Goal: Task Accomplishment & Management: Manage account settings

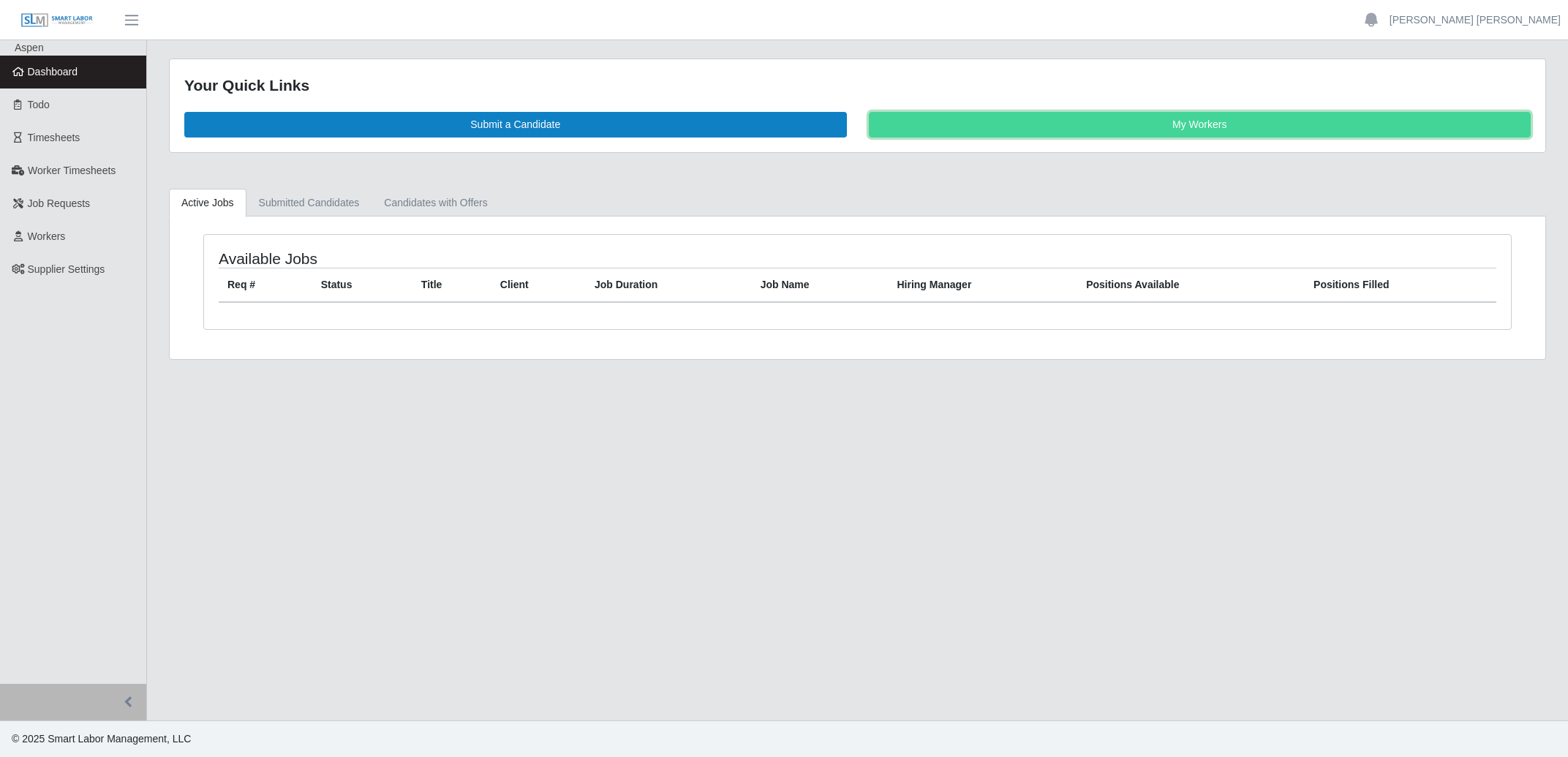
click at [1161, 115] on link "My Workers" at bounding box center [1199, 124] width 662 height 26
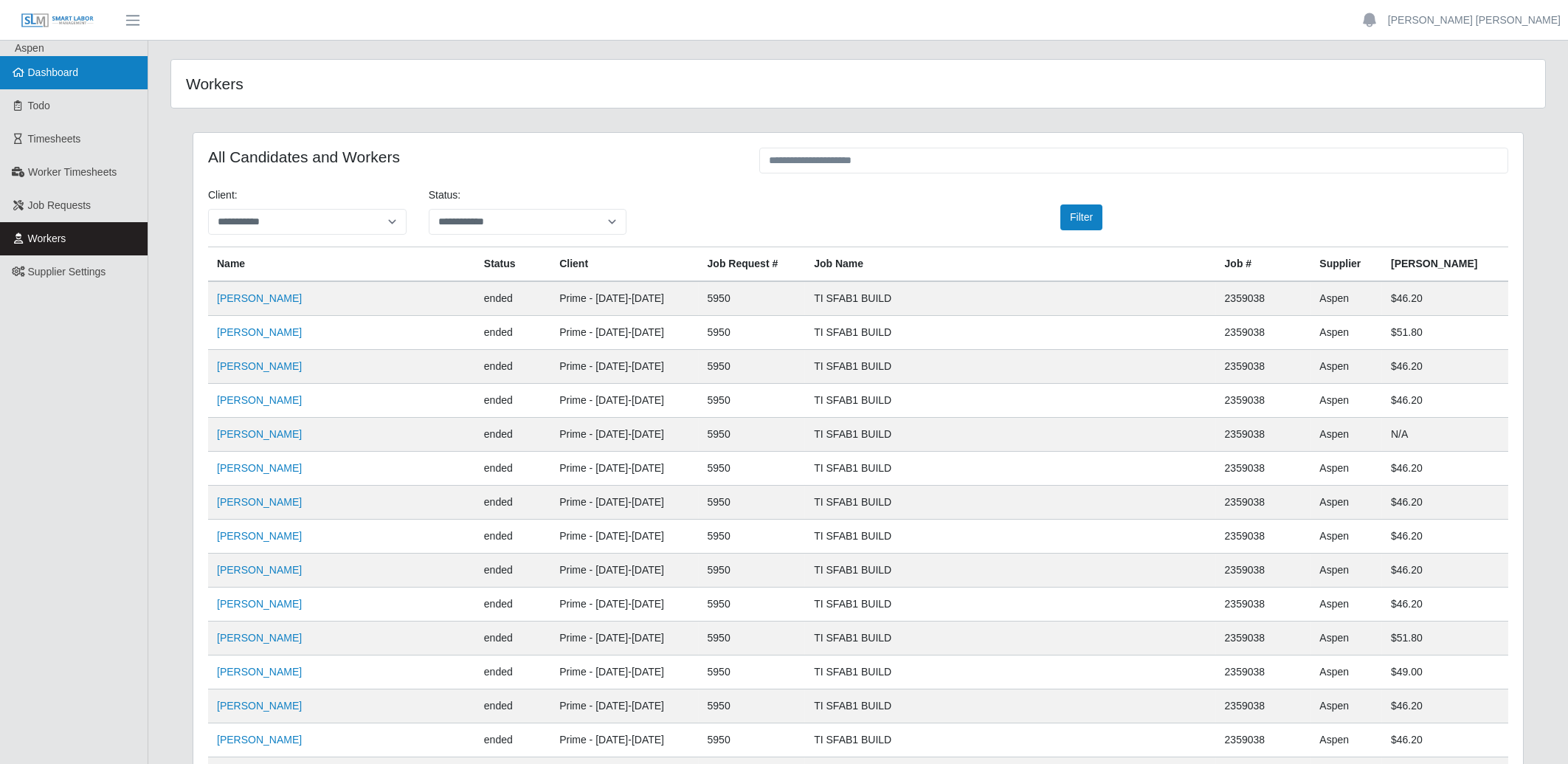
click at [40, 73] on span "Dashboard" at bounding box center [53, 72] width 51 height 12
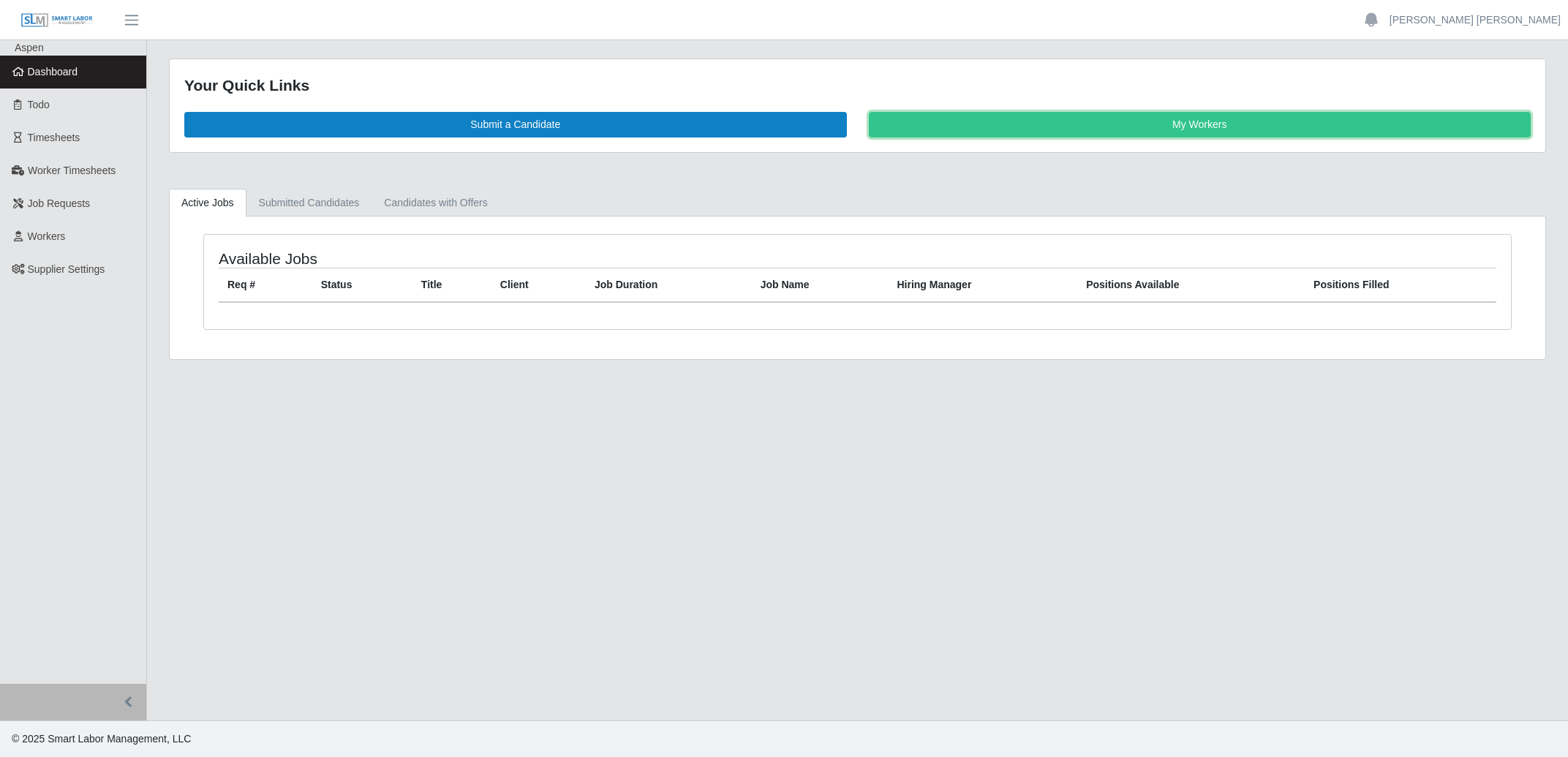
click at [1033, 134] on link "My Workers" at bounding box center [1199, 124] width 662 height 26
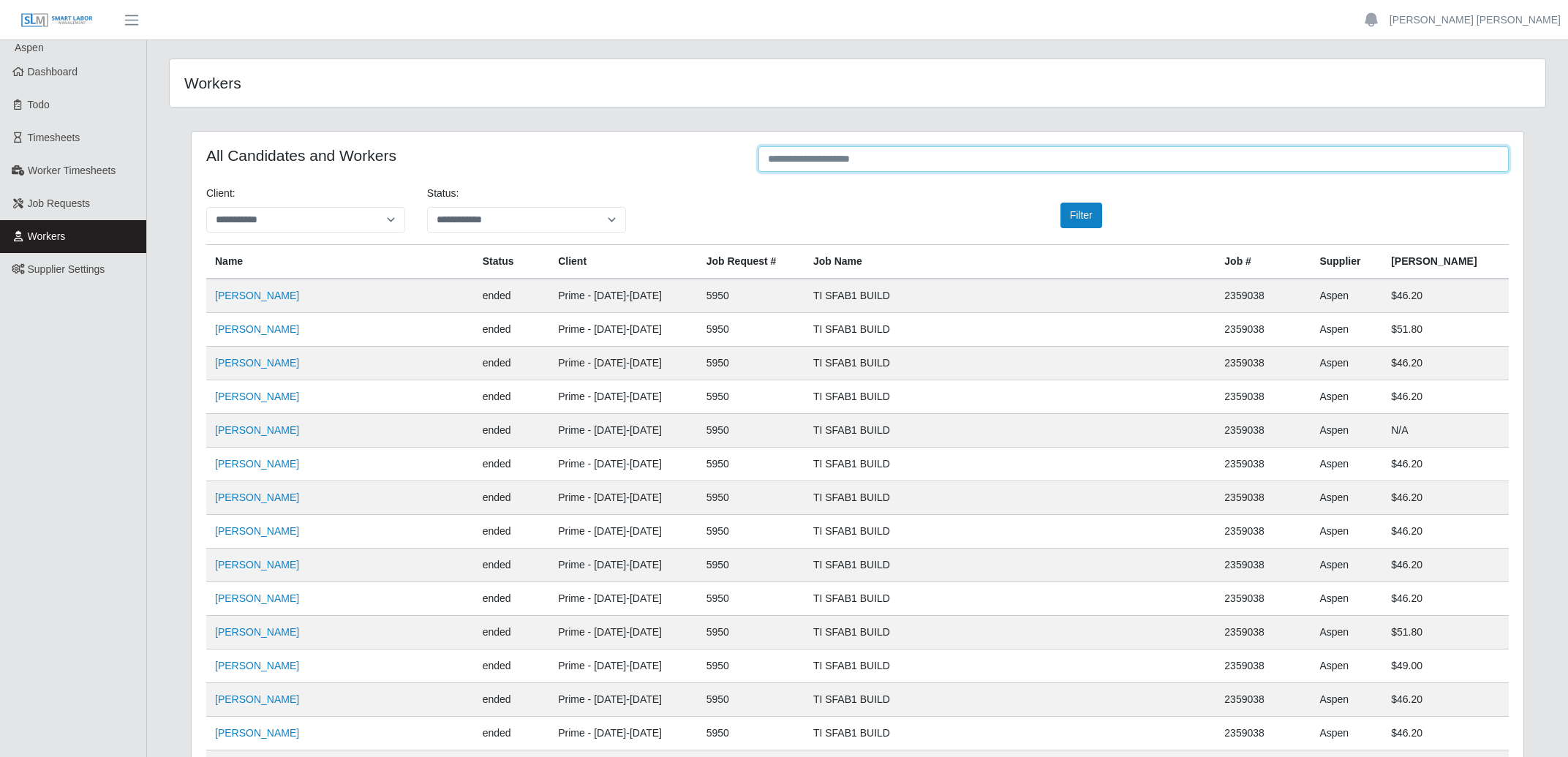
click at [913, 162] on input "text" at bounding box center [1134, 159] width 751 height 26
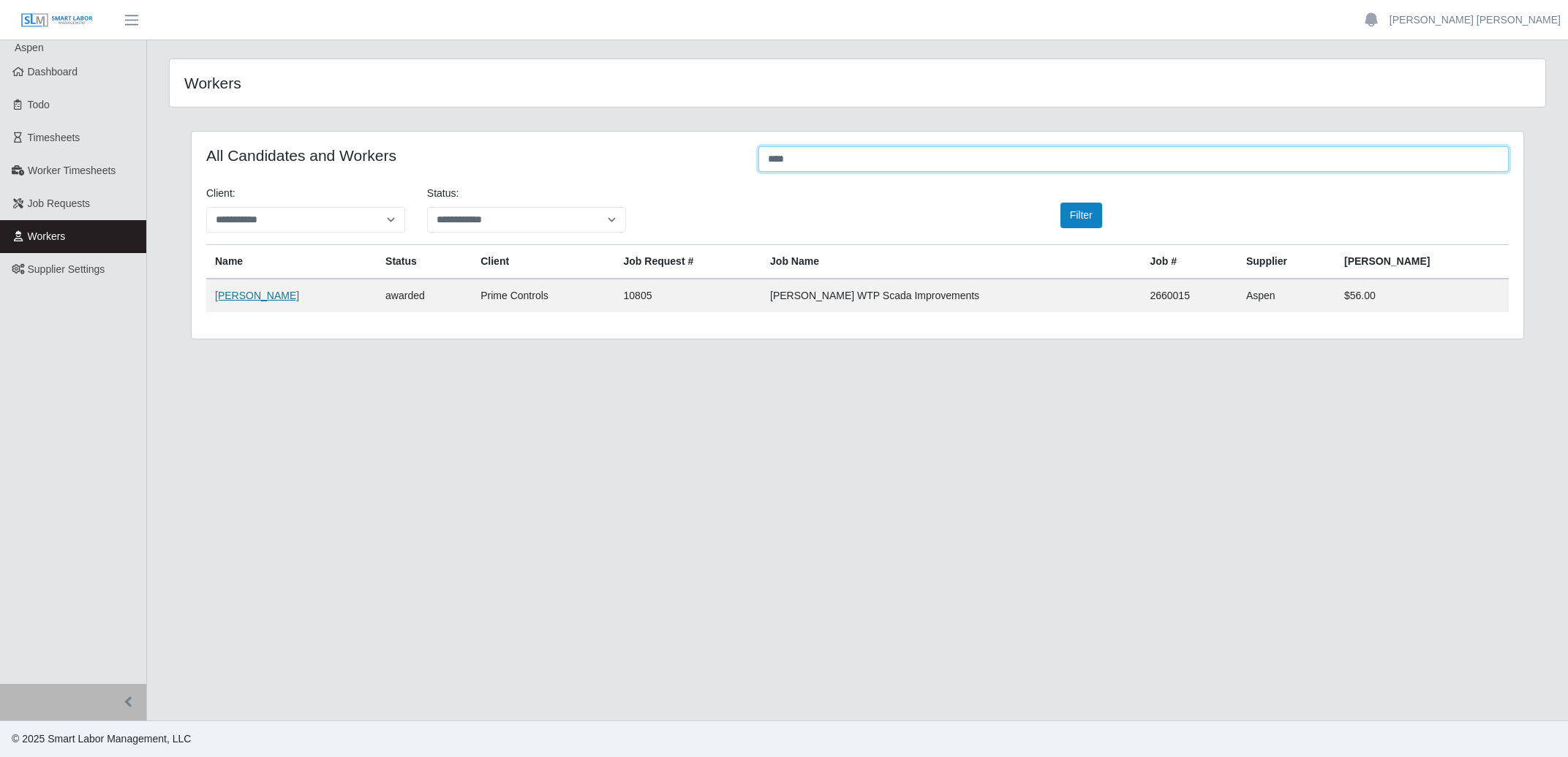
type input "****"
click at [246, 297] on link "Cody Davis" at bounding box center [257, 295] width 84 height 12
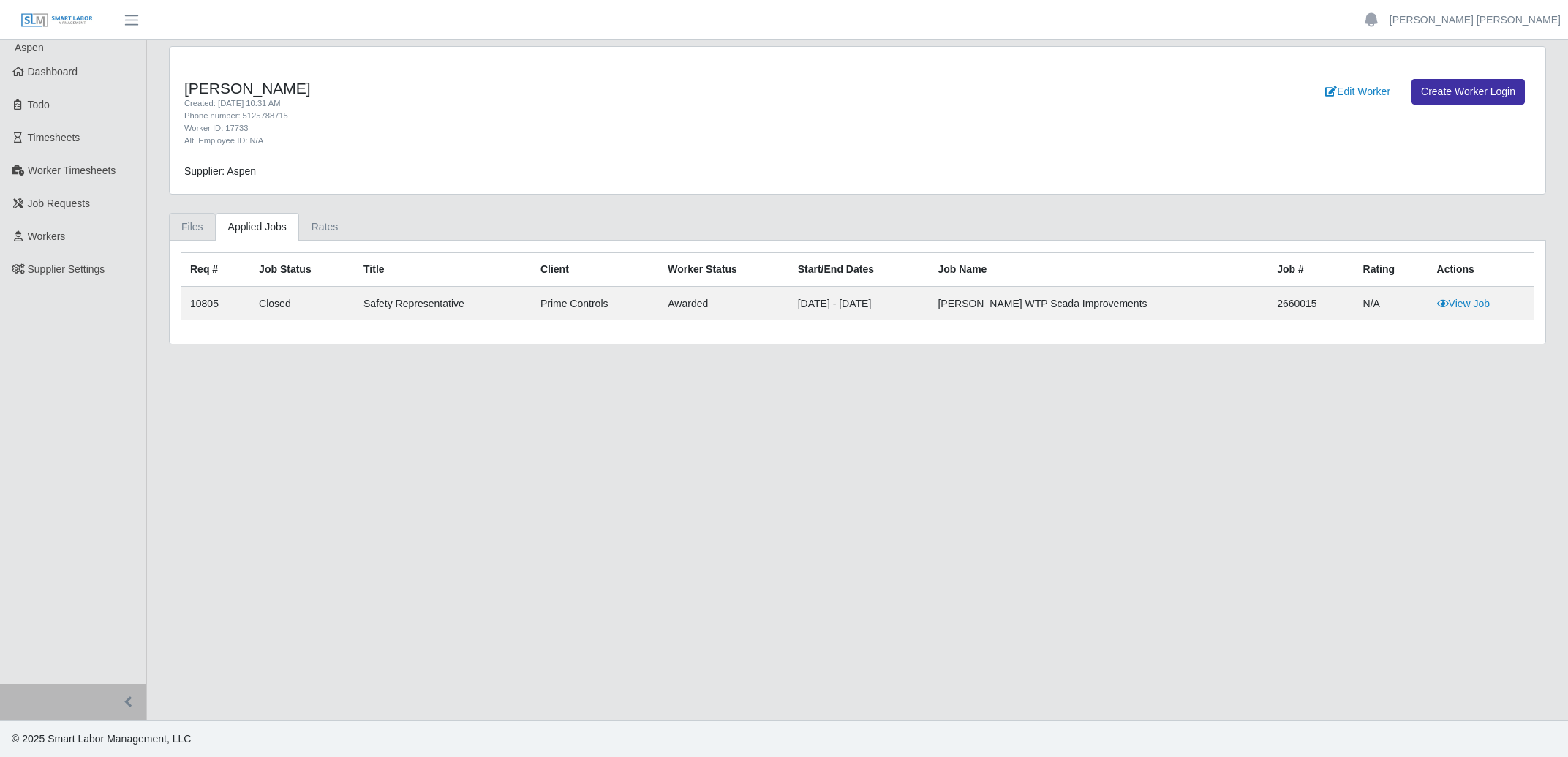
click at [206, 225] on link "Files" at bounding box center [192, 227] width 47 height 29
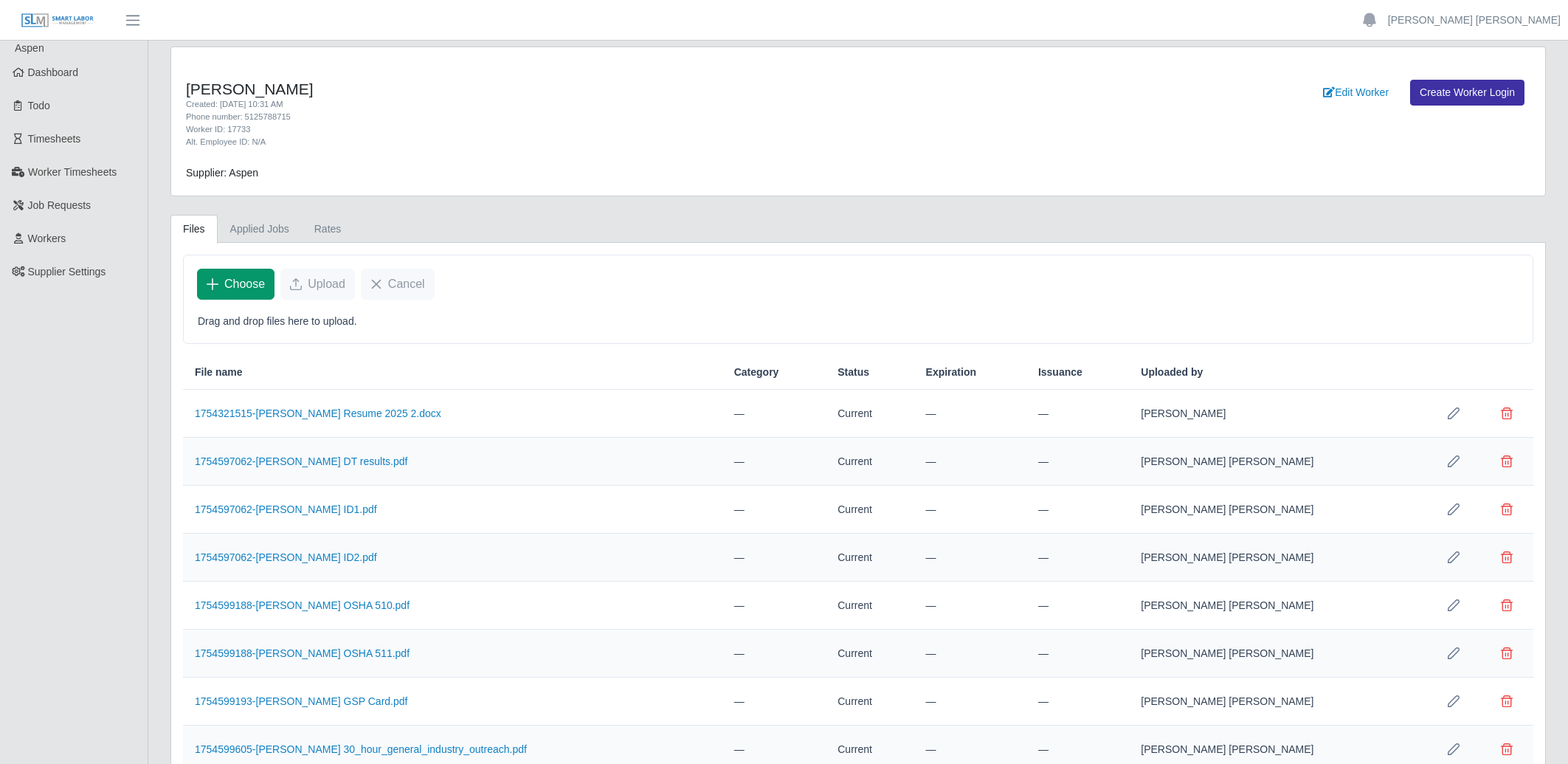
click at [233, 295] on button "Choose" at bounding box center [236, 284] width 78 height 31
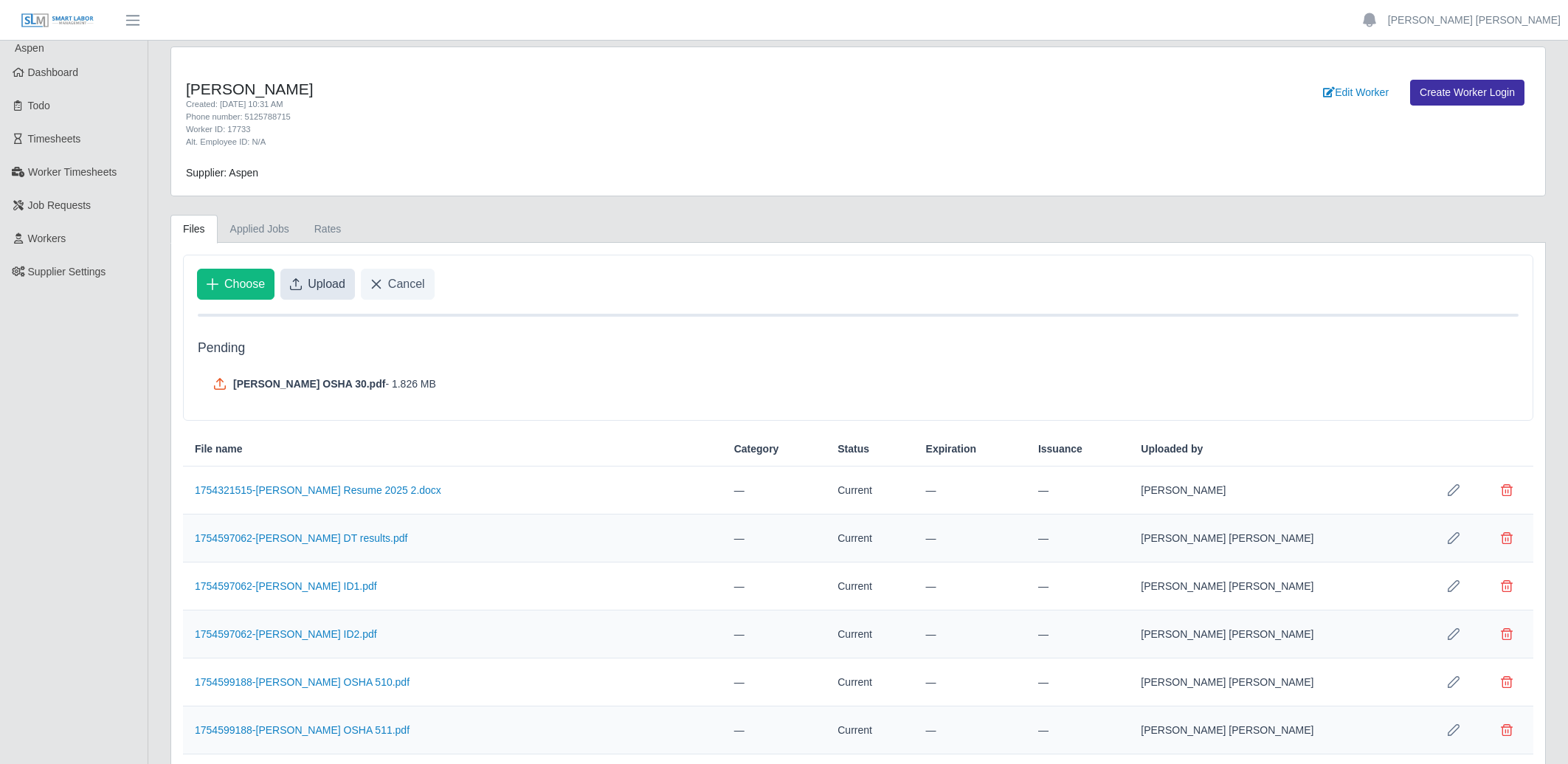
click at [332, 281] on span "Upload" at bounding box center [326, 284] width 37 height 18
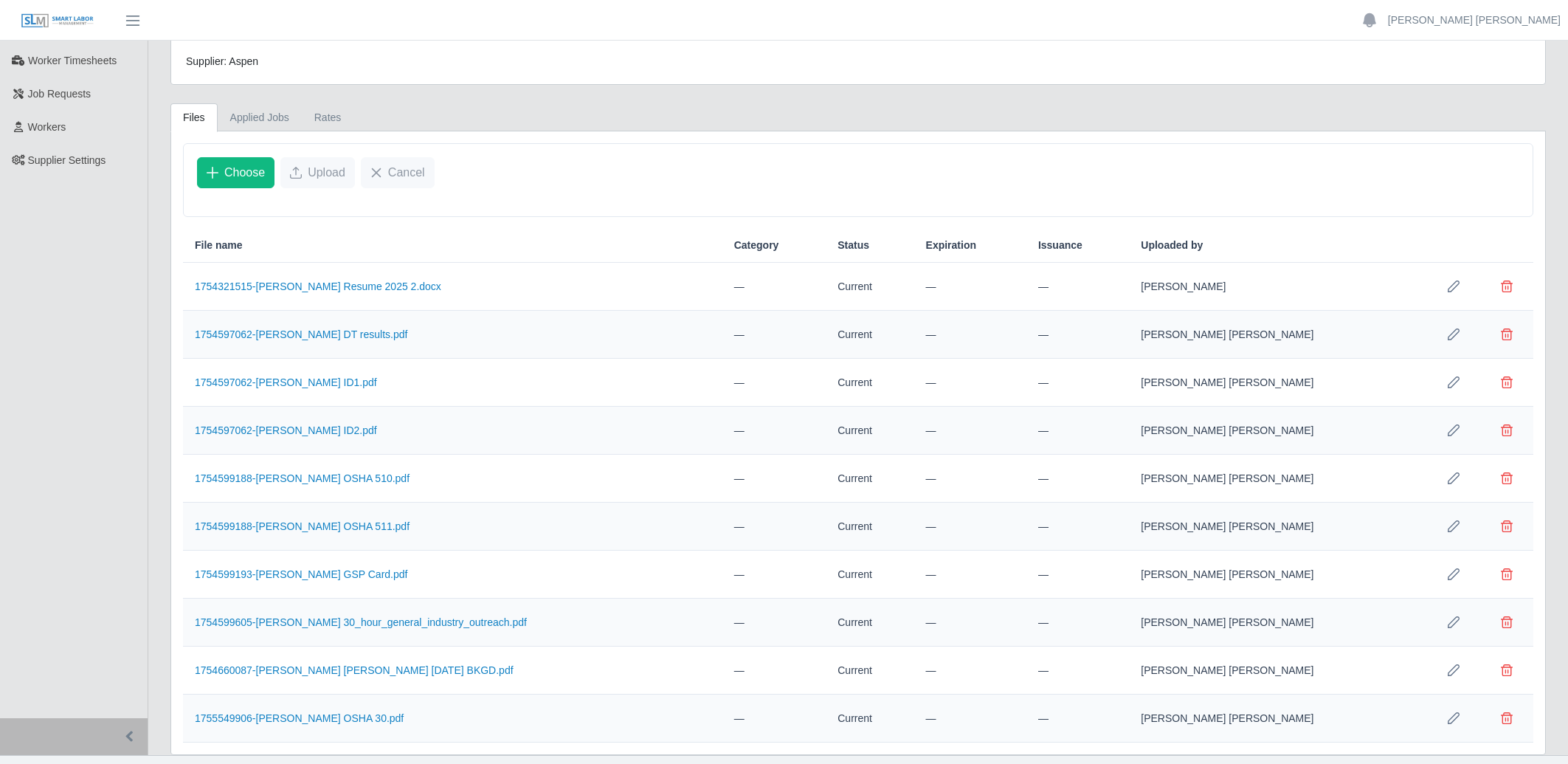
scroll to position [142, 0]
